Goal: Task Accomplishment & Management: Use online tool/utility

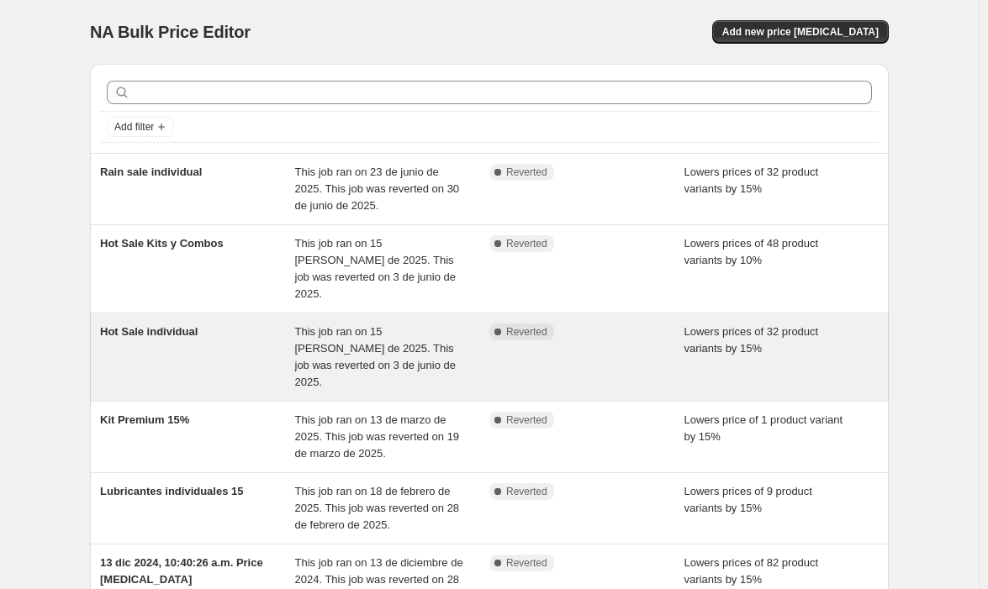
click at [165, 325] on span "Hot Sale individual" at bounding box center [149, 331] width 98 height 13
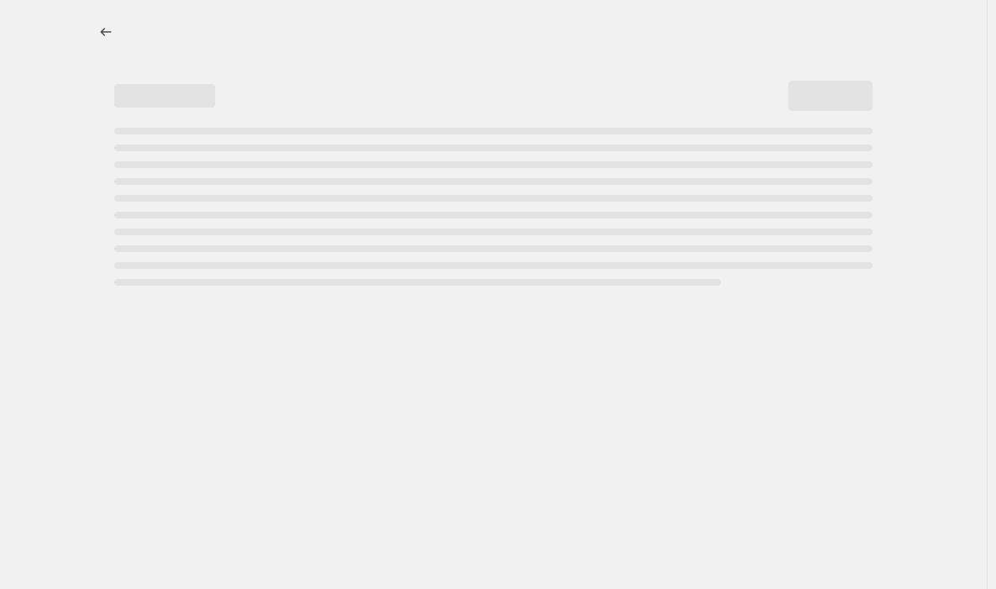
select select "percentage"
select select "no_change"
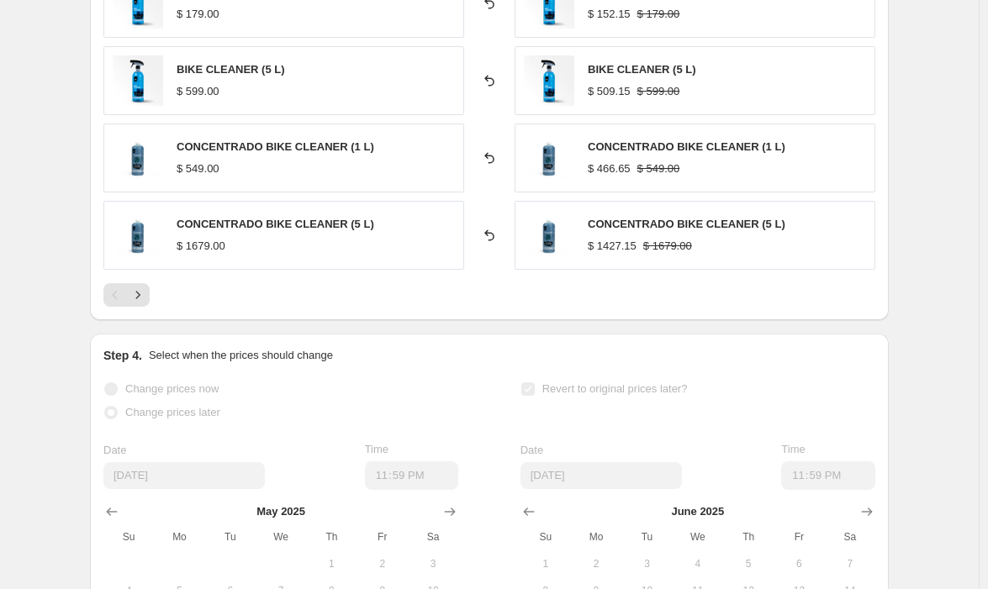
scroll to position [1261, 0]
click at [146, 288] on icon "Next" at bounding box center [137, 295] width 17 height 17
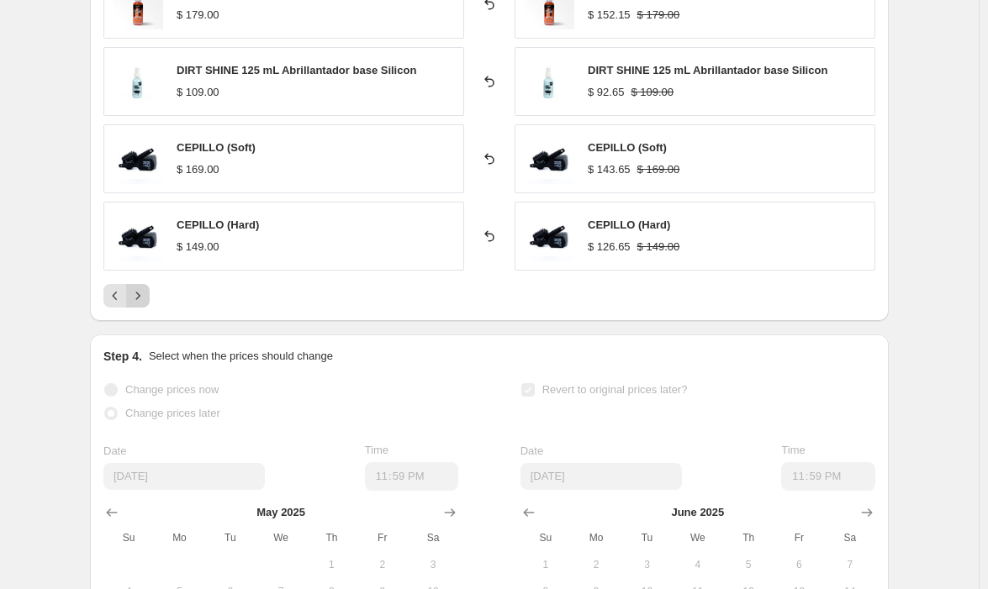
click at [150, 307] on button "Next" at bounding box center [138, 296] width 24 height 24
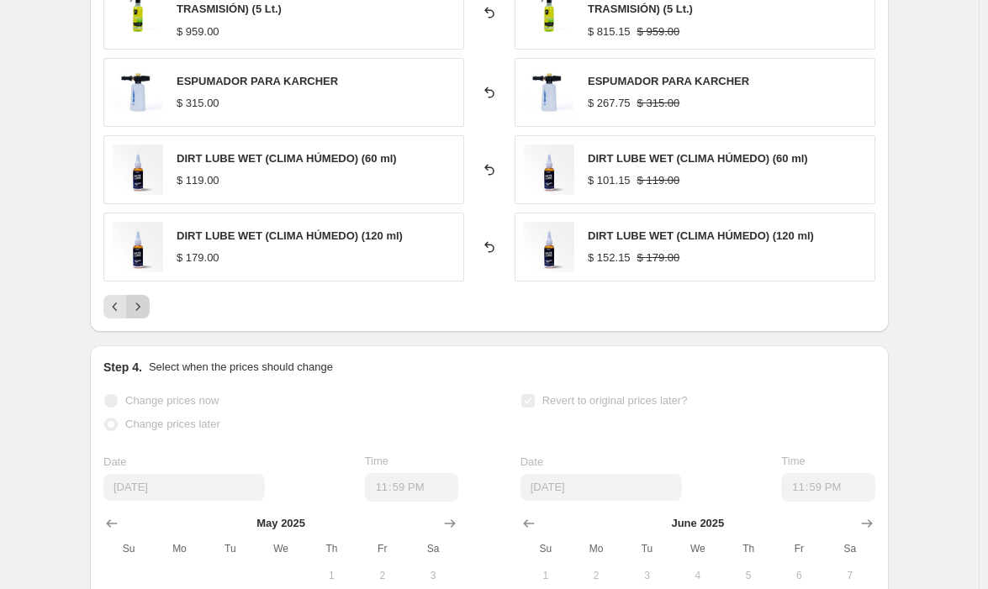
click at [146, 307] on icon "Next" at bounding box center [137, 306] width 17 height 17
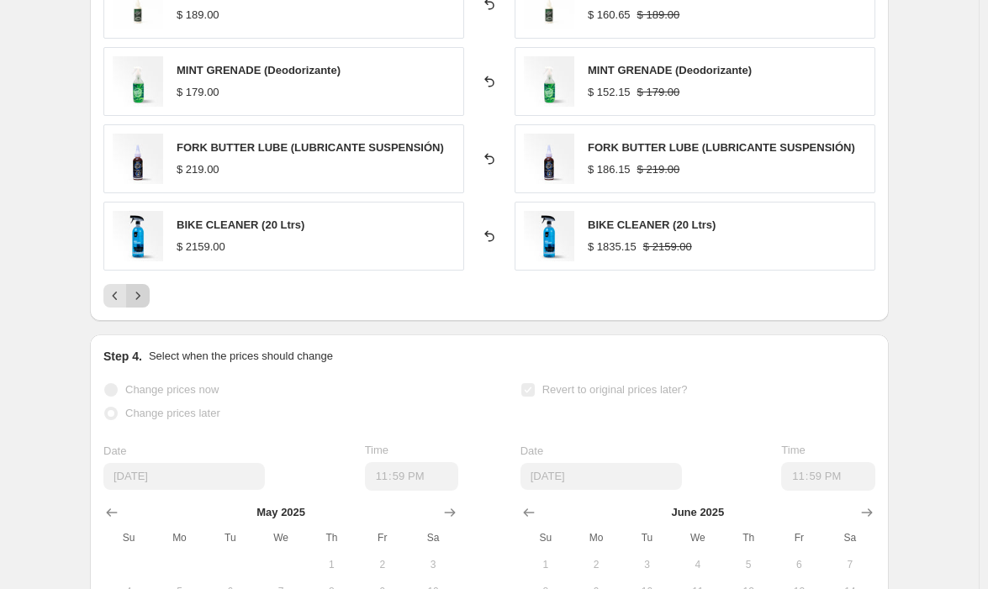
click at [150, 307] on button "Next" at bounding box center [138, 296] width 24 height 24
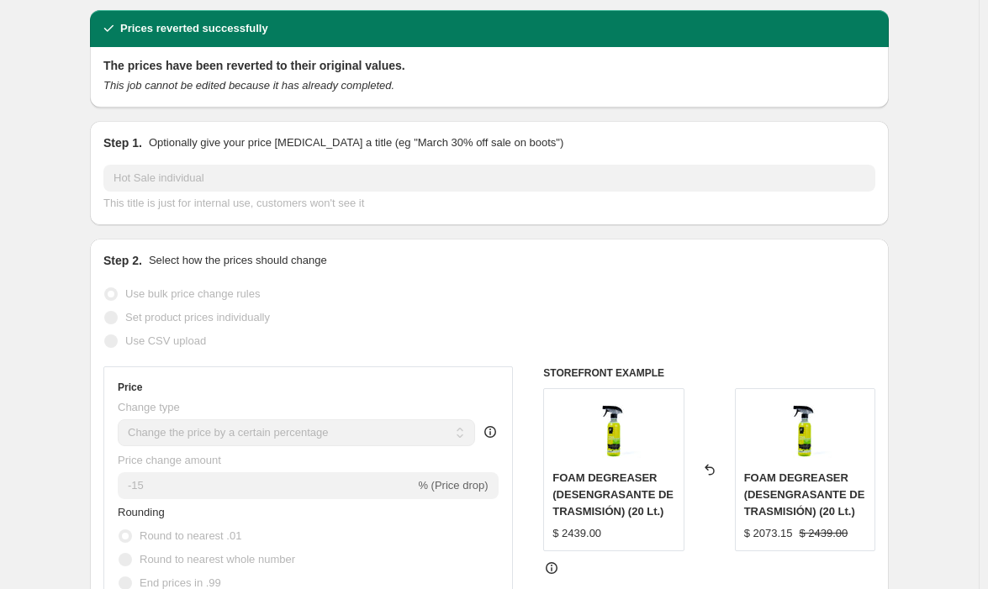
scroll to position [0, 0]
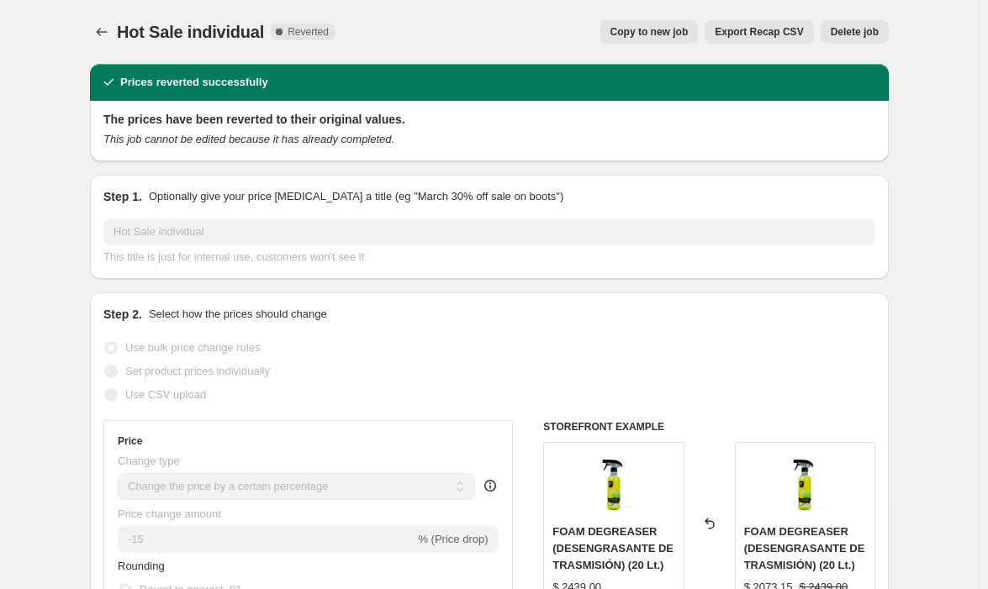
click at [665, 35] on span "Copy to new job" at bounding box center [649, 31] width 78 height 13
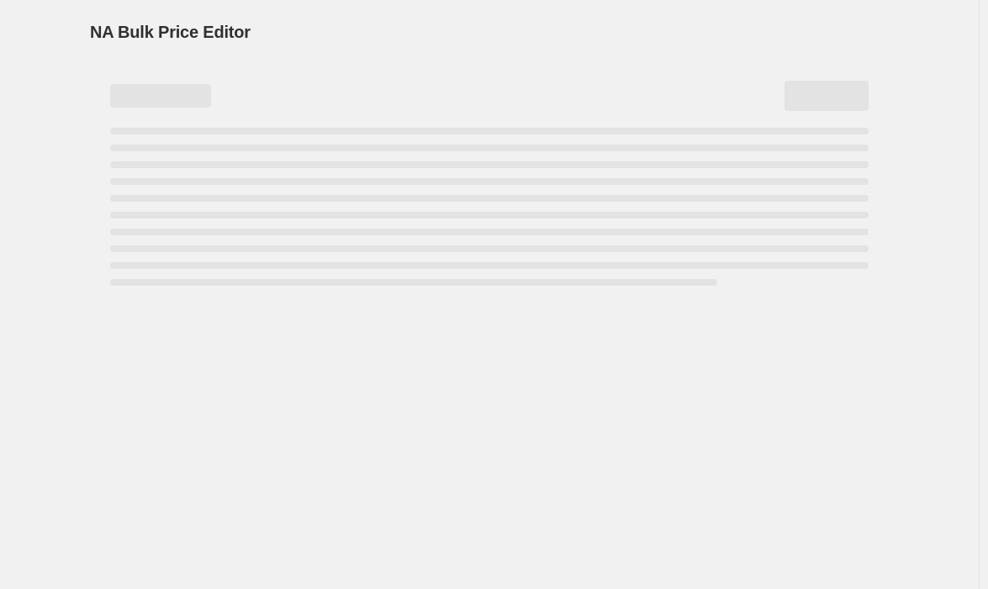
select select "percentage"
select select "no_change"
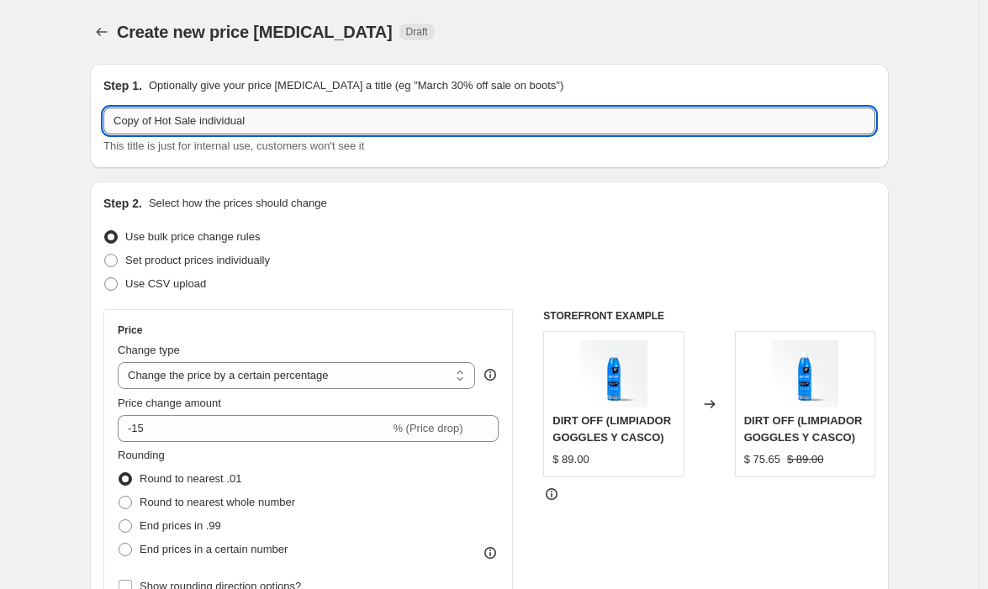
click at [147, 117] on input "Copy of Hot Sale individual" at bounding box center [489, 121] width 772 height 27
type input "Hot sale Agosto"
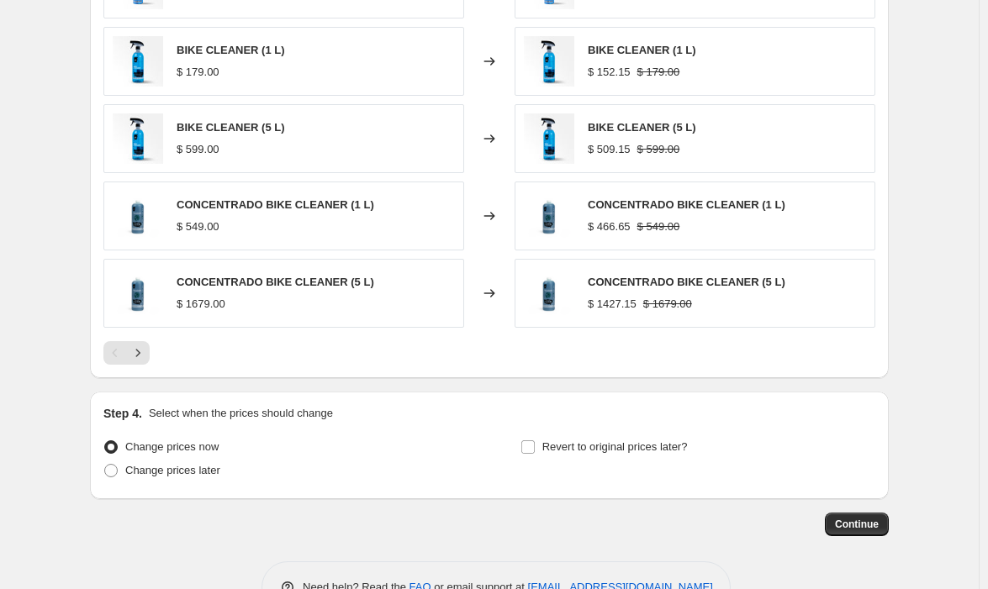
scroll to position [1143, 0]
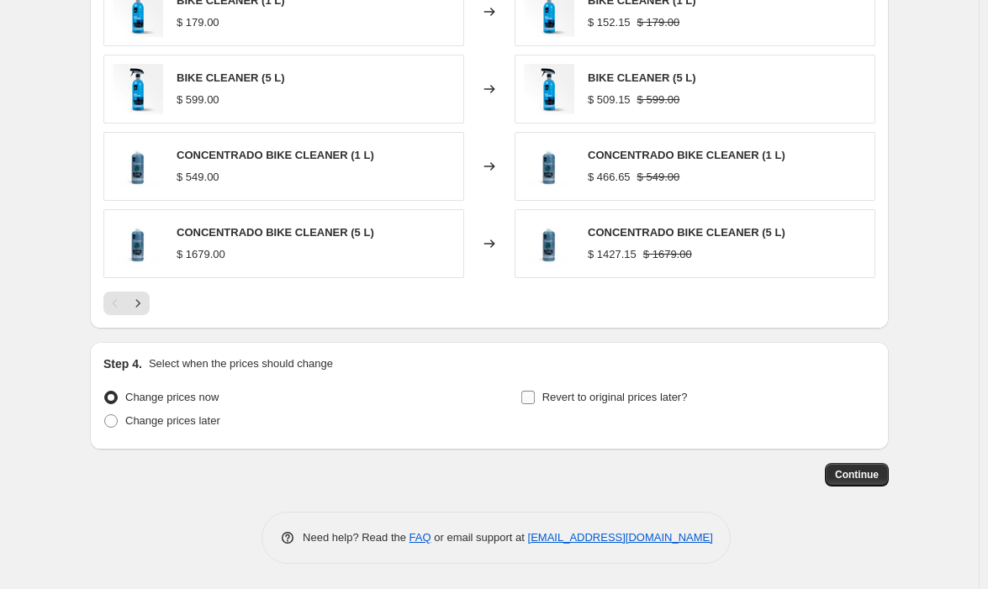
click at [535, 399] on input "Revert to original prices later?" at bounding box center [527, 397] width 13 height 13
checkbox input "true"
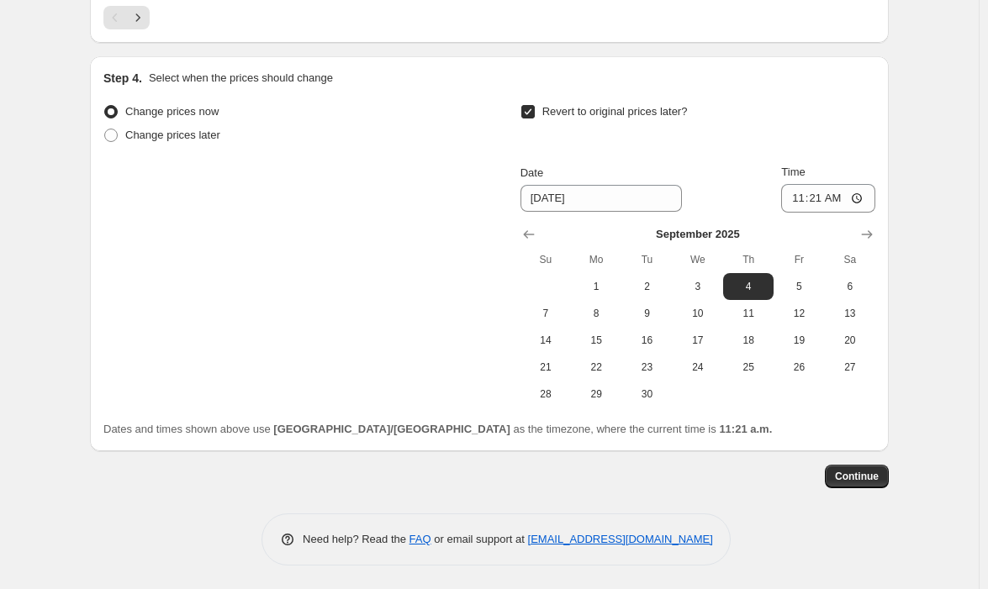
scroll to position [1431, 0]
click at [530, 235] on icon "Show previous month, August 2025" at bounding box center [528, 233] width 11 height 8
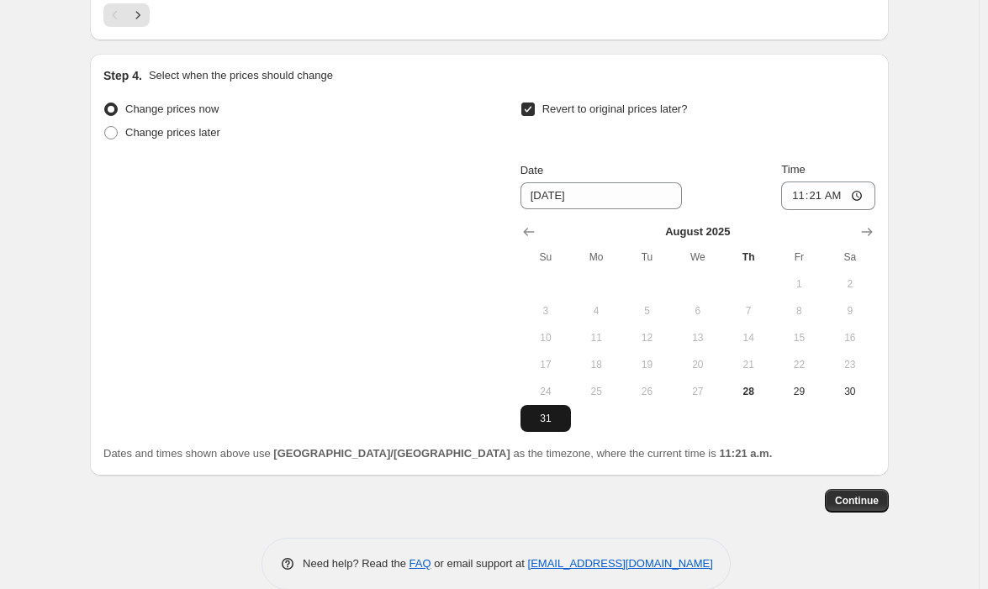
click at [556, 414] on span "31" at bounding box center [545, 418] width 37 height 13
type input "[DATE]"
click at [832, 200] on input "11:21" at bounding box center [828, 196] width 94 height 29
click at [813, 198] on input "23:21" at bounding box center [828, 196] width 94 height 29
type input "23:59"
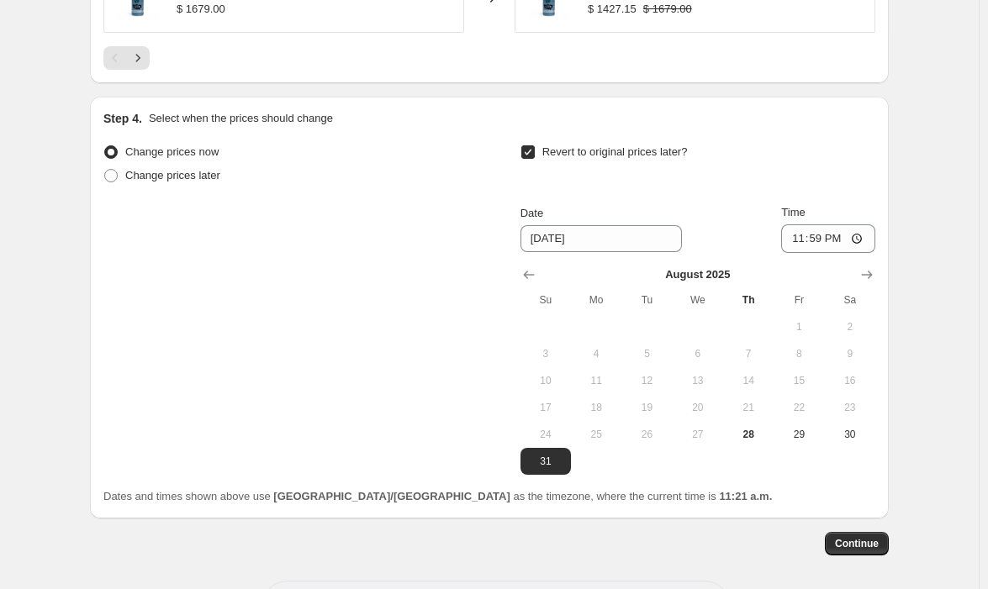
scroll to position [1458, 0]
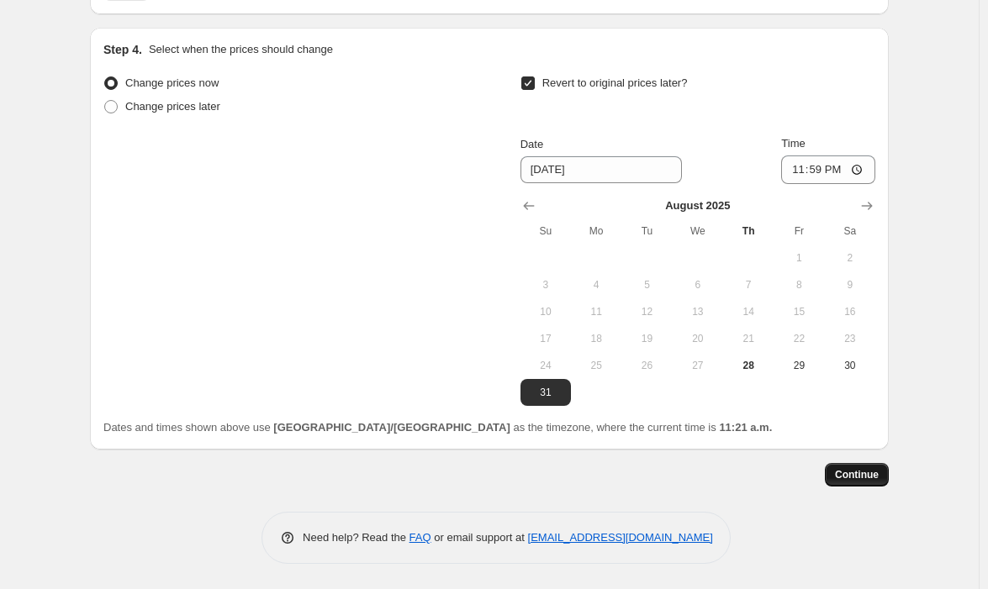
click at [861, 482] on button "Continue" at bounding box center [857, 475] width 64 height 24
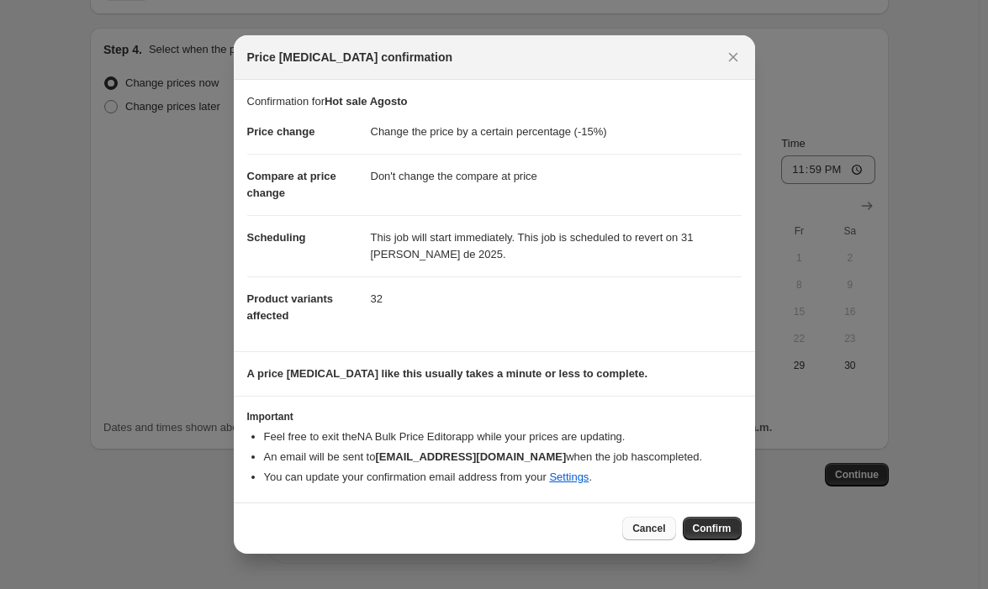
click at [649, 524] on span "Cancel" at bounding box center [648, 528] width 33 height 13
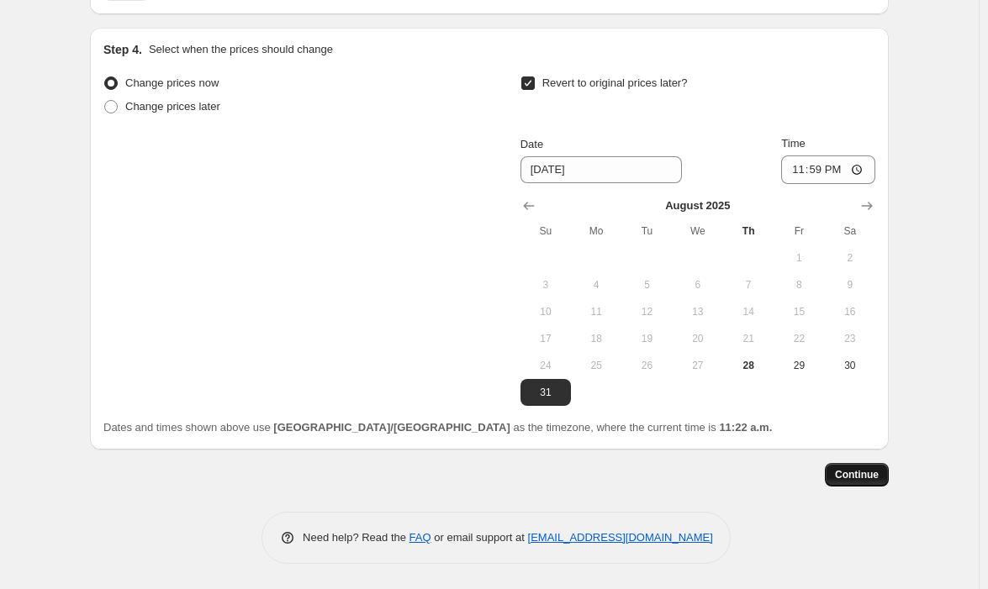
click at [871, 473] on span "Continue" at bounding box center [857, 474] width 44 height 13
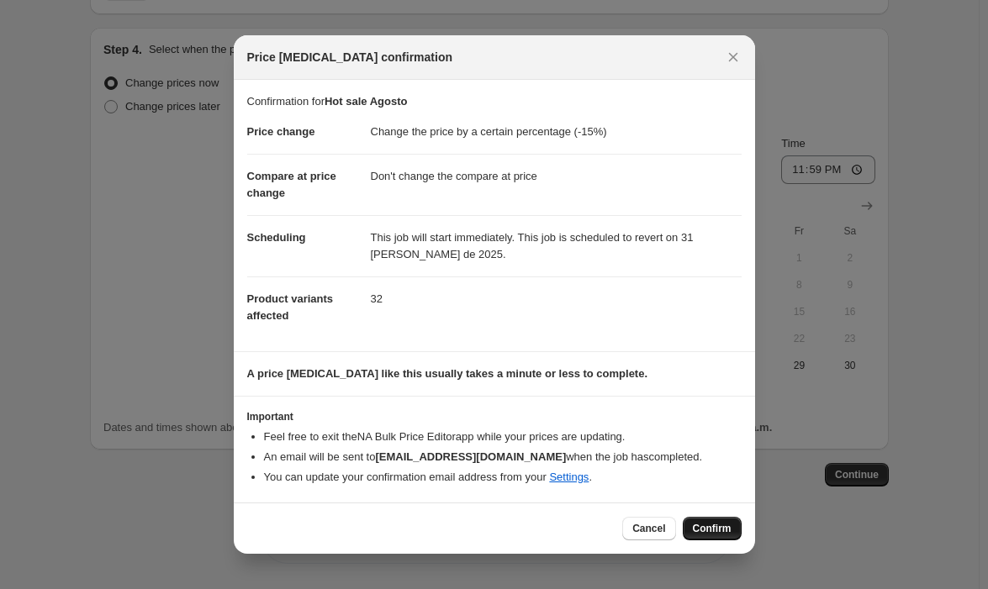
click at [712, 527] on span "Confirm" at bounding box center [712, 528] width 39 height 13
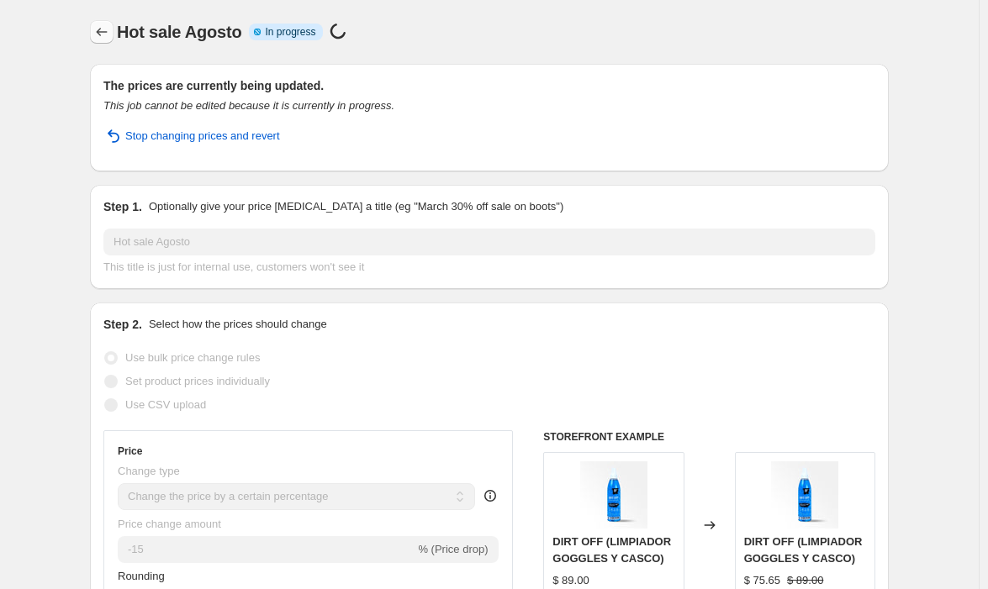
click at [102, 34] on icon "Price change jobs" at bounding box center [101, 32] width 17 height 17
